Goal: Task Accomplishment & Management: Complete application form

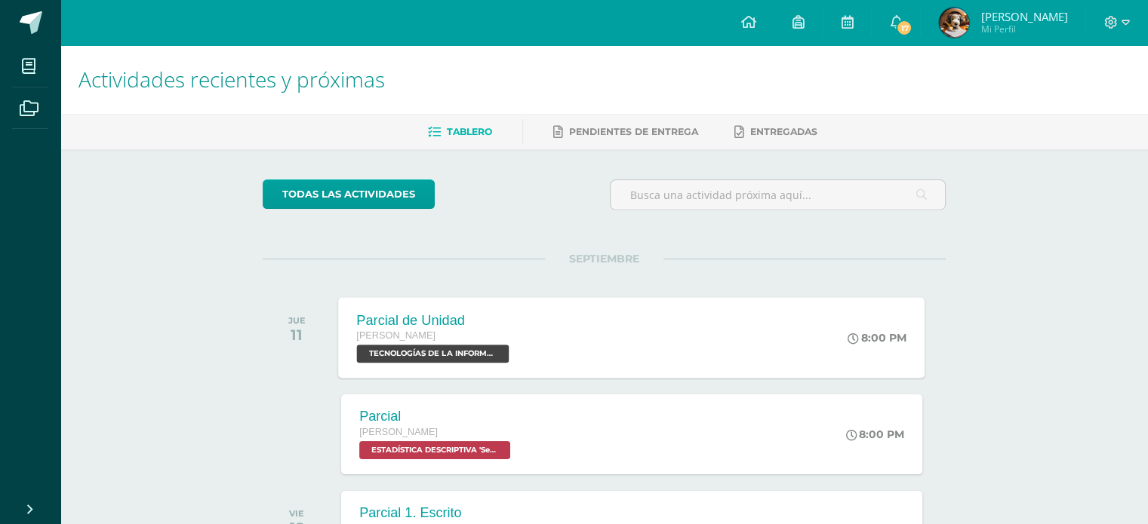
drag, startPoint x: 835, startPoint y: 339, endPoint x: 700, endPoint y: 343, distance: 135.1
click at [700, 343] on div "Parcial de Unidad [PERSON_NAME] TECNOLOGÍAS DE LA INFORMACIÓN Y LA COMUNICACIÓN…" at bounding box center [632, 337] width 586 height 81
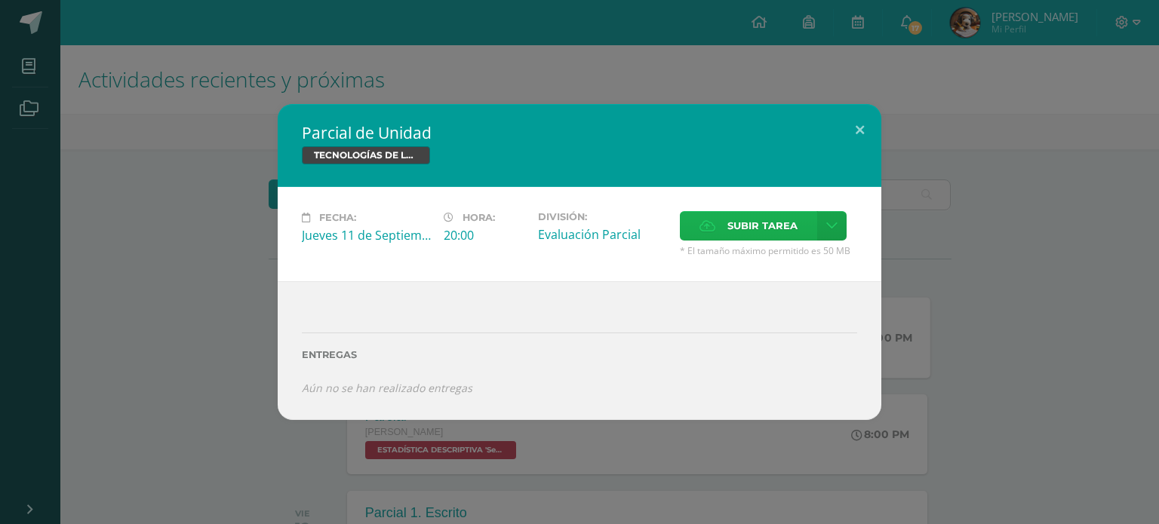
click at [751, 227] on span "Subir tarea" at bounding box center [762, 226] width 70 height 28
click at [0, 0] on input "Subir tarea" at bounding box center [0, 0] width 0 height 0
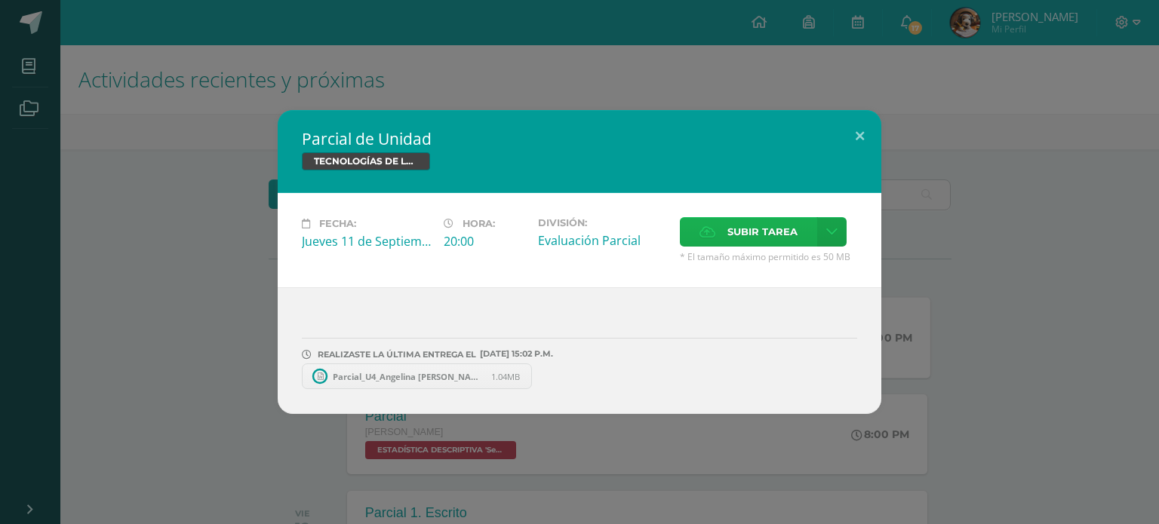
click at [739, 241] on span "Subir tarea" at bounding box center [762, 232] width 70 height 28
click at [0, 0] on input "Subir tarea" at bounding box center [0, 0] width 0 height 0
click at [528, 374] on span at bounding box center [534, 376] width 26 height 17
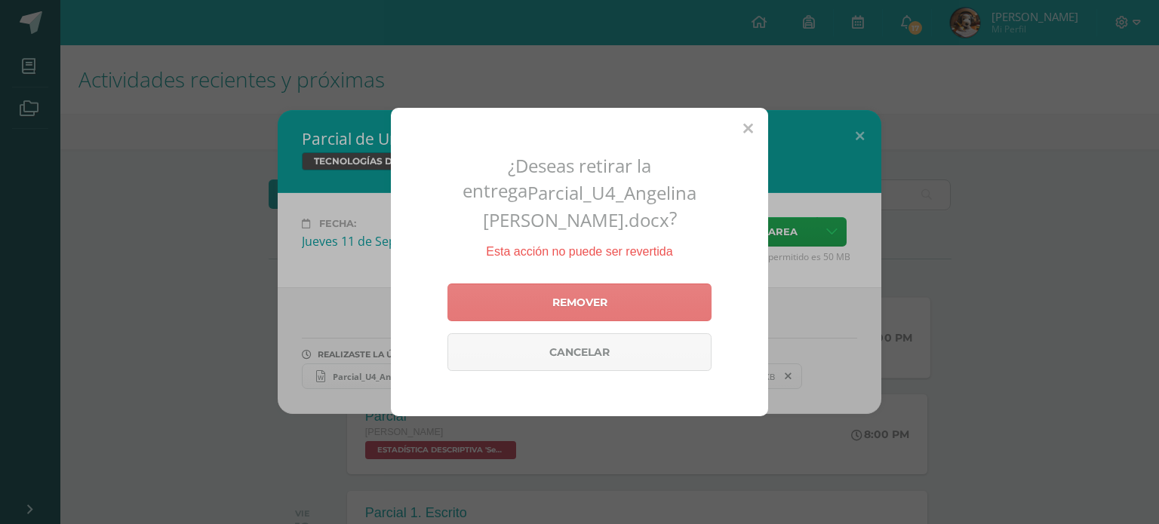
click at [590, 292] on link "Remover" at bounding box center [579, 303] width 264 height 38
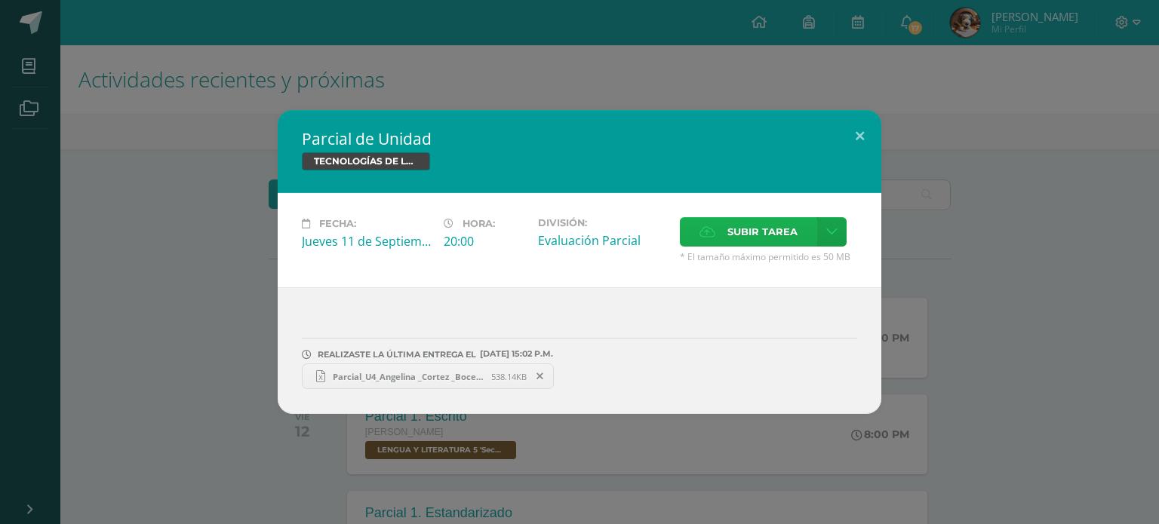
click at [782, 235] on span "Subir tarea" at bounding box center [762, 232] width 70 height 28
click at [0, 0] on input "Subir tarea" at bounding box center [0, 0] width 0 height 0
click at [850, 134] on button at bounding box center [859, 135] width 43 height 51
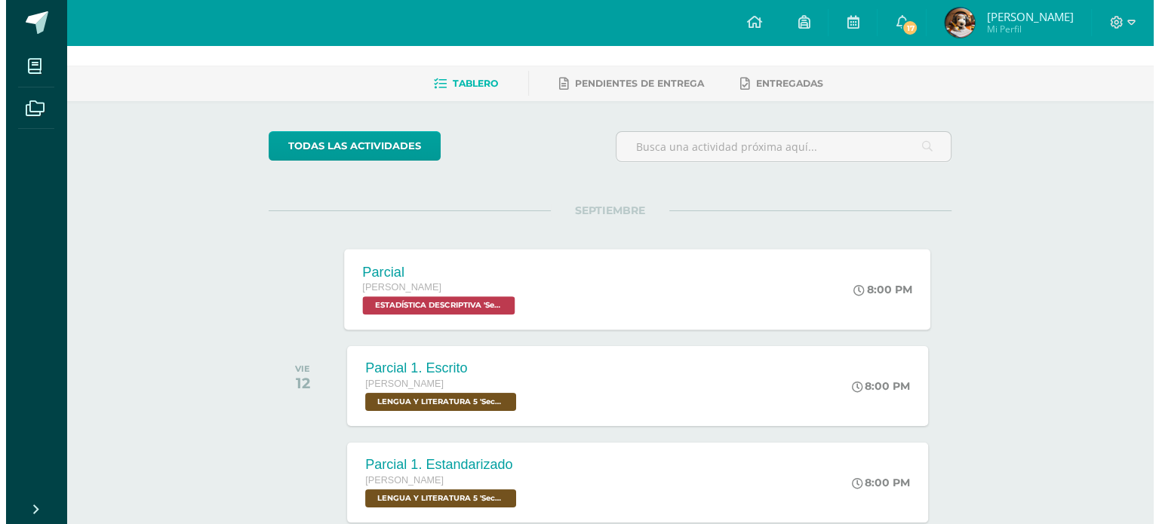
scroll to position [51, 0]
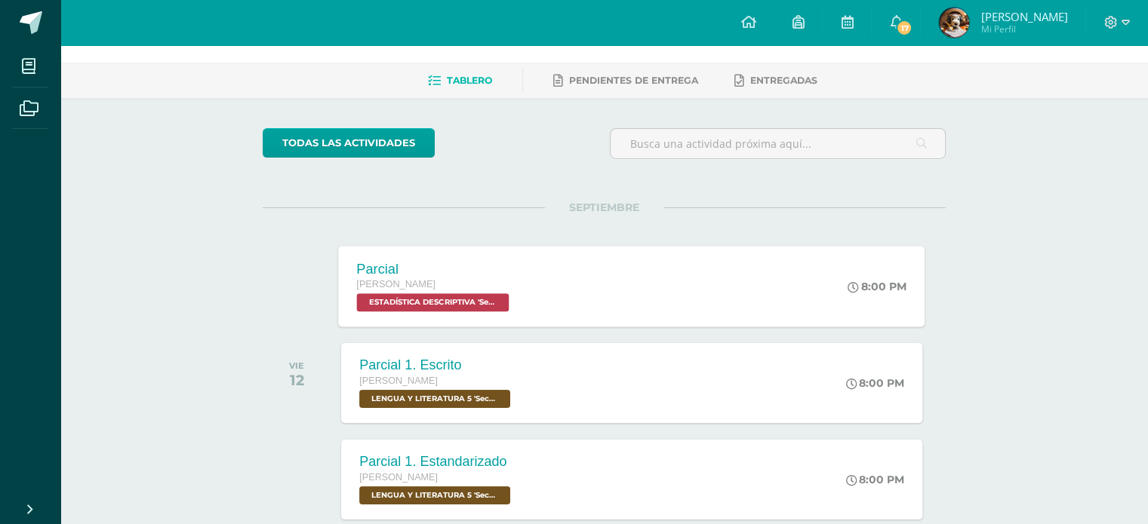
click at [643, 311] on div "Parcial [PERSON_NAME] ESTADÍSTICA DESCRIPTIVA 'Sección A' 8:00 PM Parcial ESTAD…" at bounding box center [632, 286] width 586 height 81
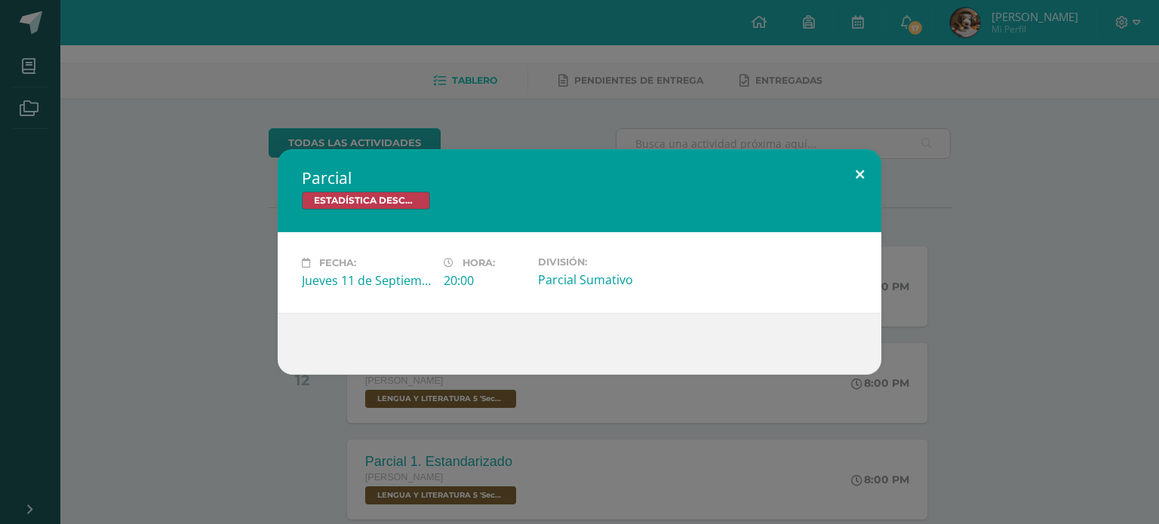
click at [859, 171] on button at bounding box center [859, 174] width 43 height 51
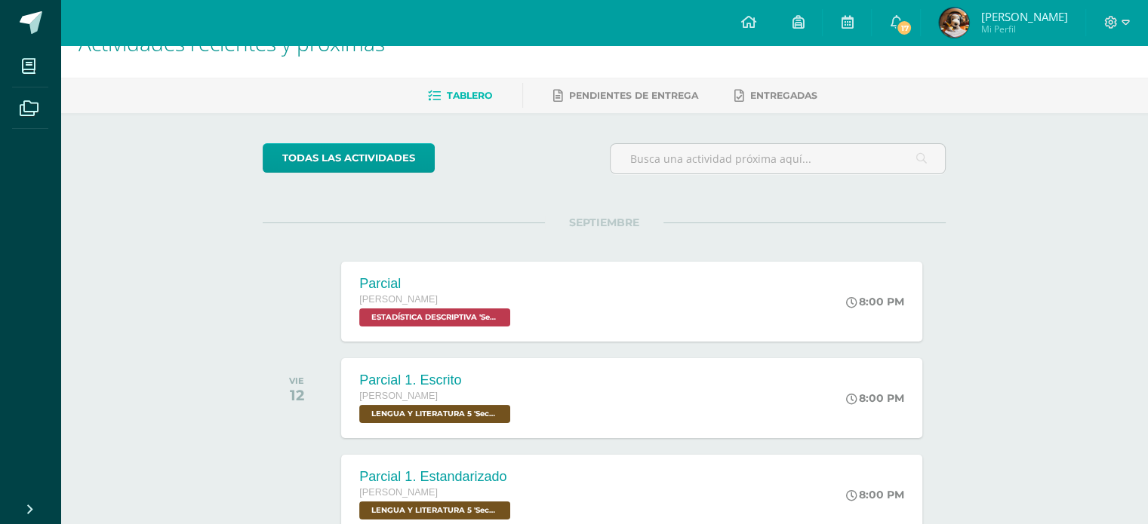
scroll to position [0, 0]
